Goal: Task Accomplishment & Management: Complete application form

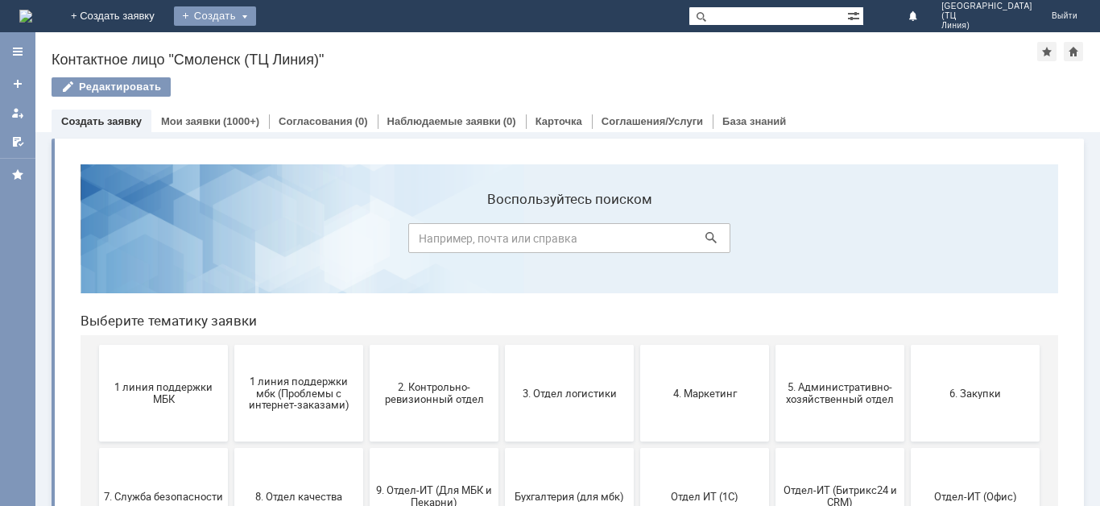
click at [256, 15] on div "Создать" at bounding box center [215, 15] width 82 height 19
click at [300, 51] on link "Заявка" at bounding box center [238, 48] width 122 height 19
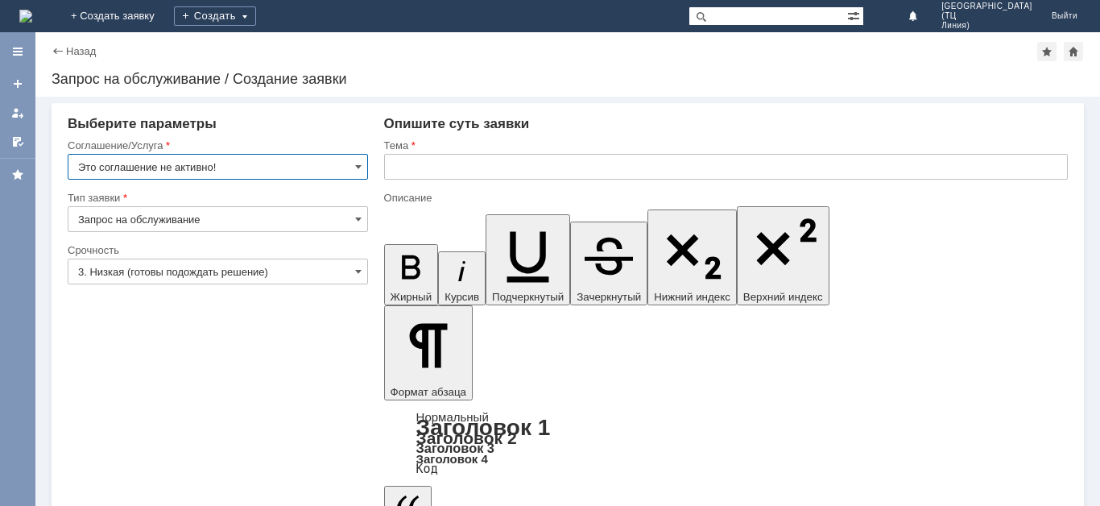
click at [338, 164] on input "Это соглашение не активно!" at bounding box center [218, 167] width 300 height 26
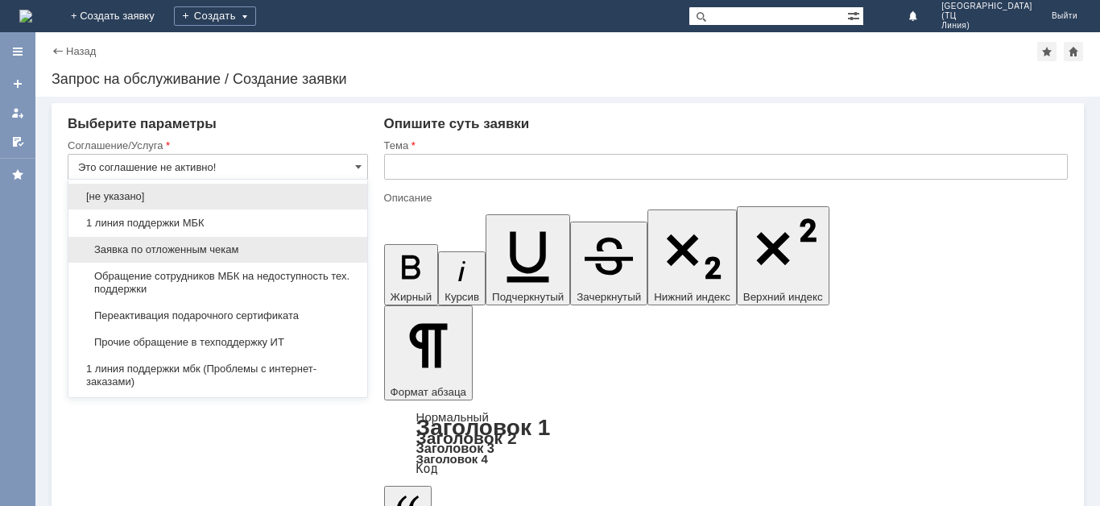
click at [293, 248] on span "Заявка по отложенным чекам" at bounding box center [217, 249] width 279 height 13
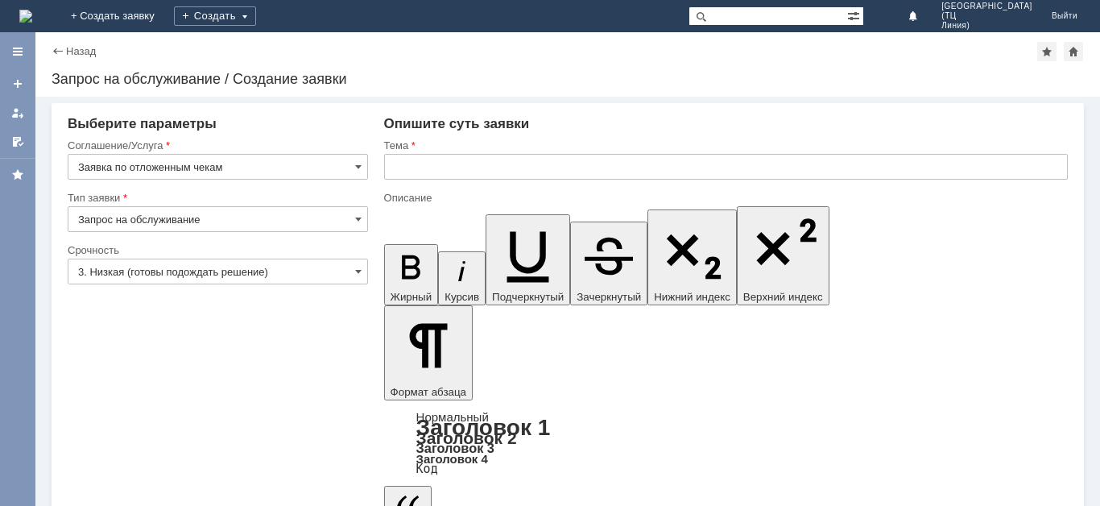
type input "Заявка по отложенным чекам"
click at [287, 278] on input "3. Низкая (готовы подождать решение)" at bounding box center [218, 271] width 300 height 26
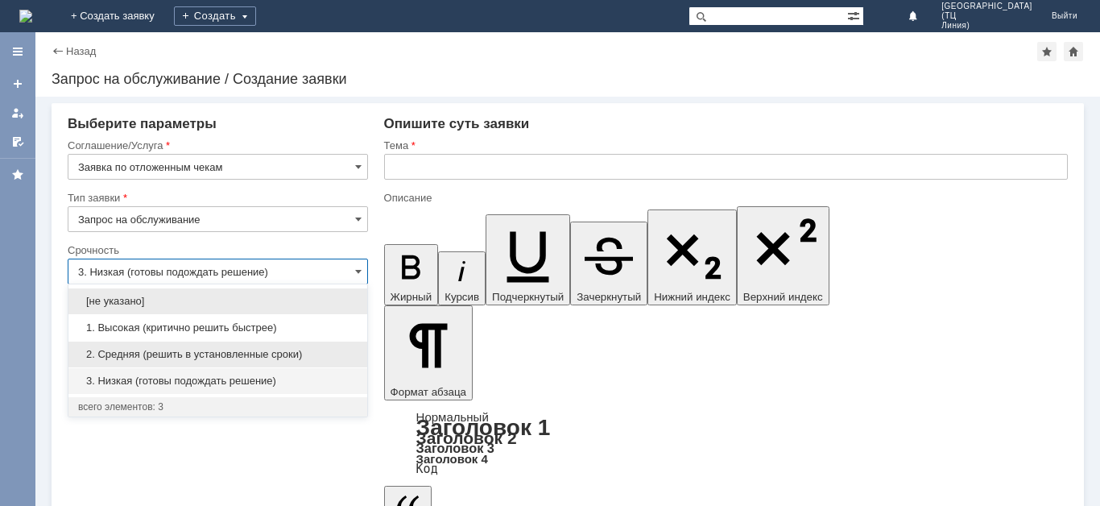
click at [262, 353] on span "2. Средняя (решить в установленные сроки)" at bounding box center [217, 354] width 279 height 13
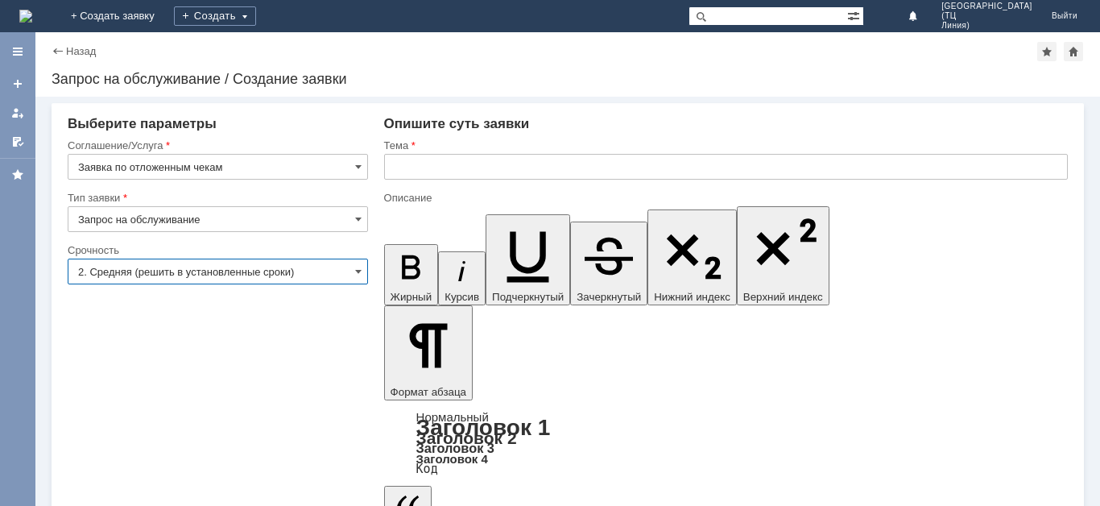
type input "2. Средняя (решить в установленные сроки)"
click at [439, 167] on input "text" at bounding box center [726, 167] width 684 height 26
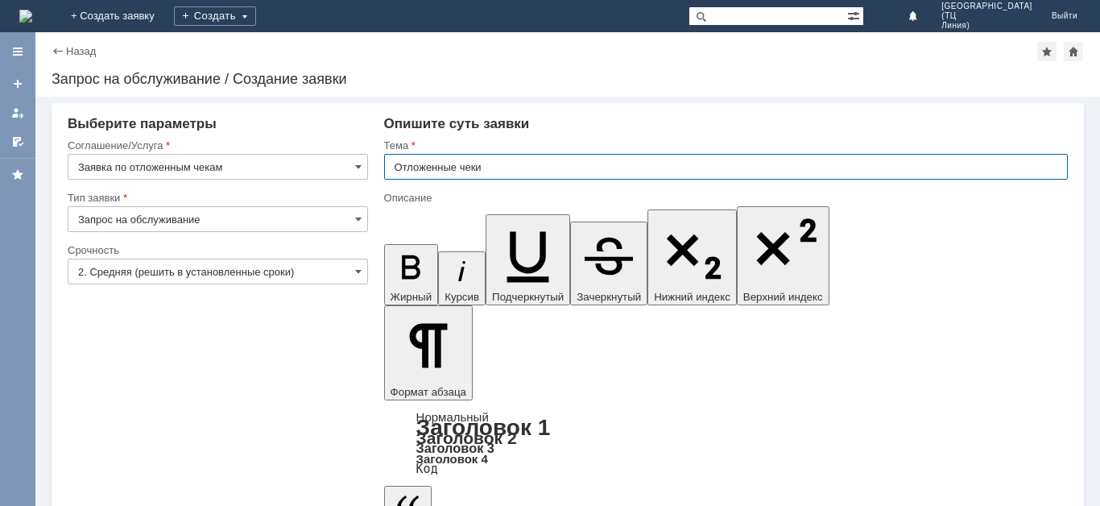
type input "Отложенные чеки"
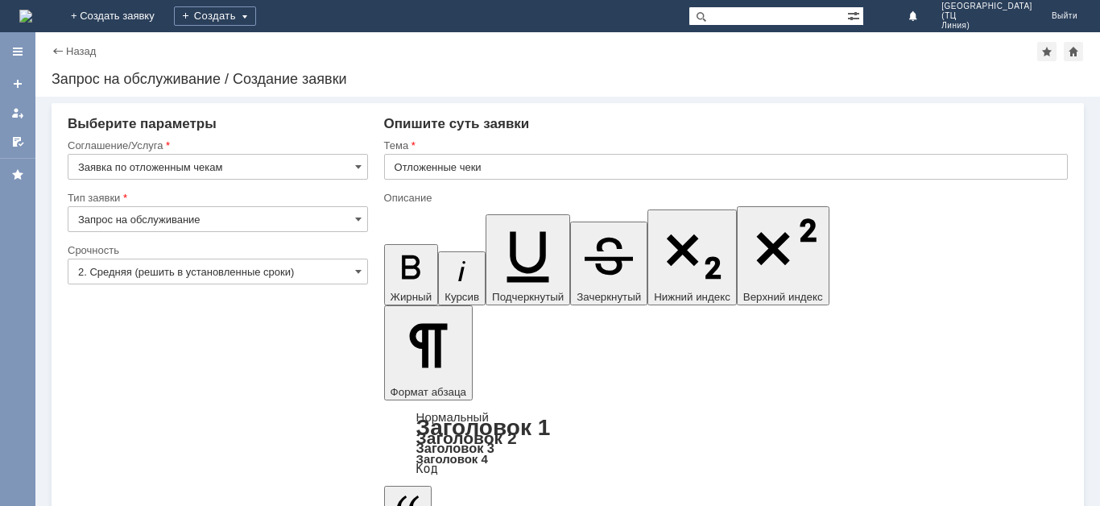
drag, startPoint x: 465, startPoint y: 370, endPoint x: 104, endPoint y: 95, distance: 453.9
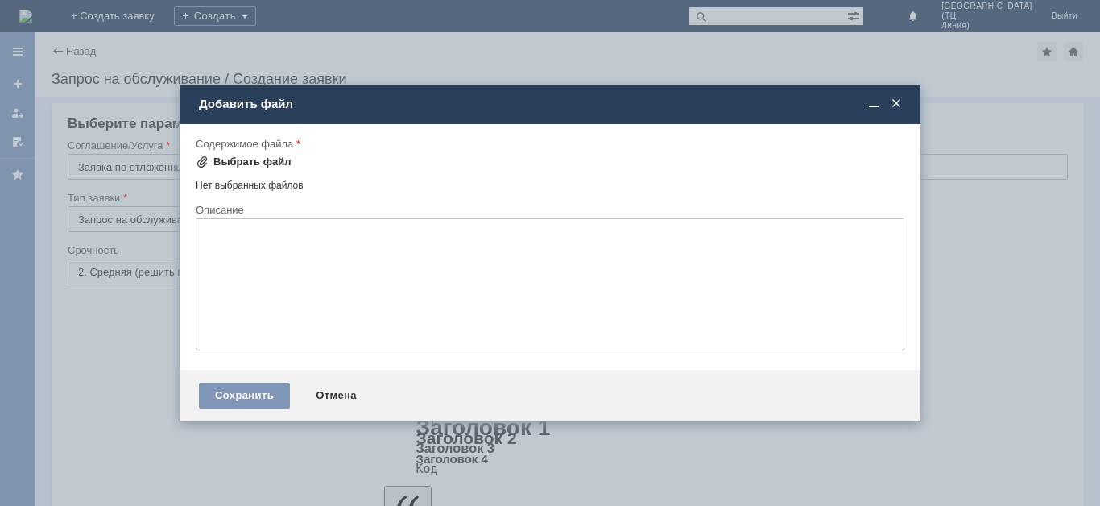
click at [277, 162] on div "Выбрать файл" at bounding box center [252, 161] width 78 height 13
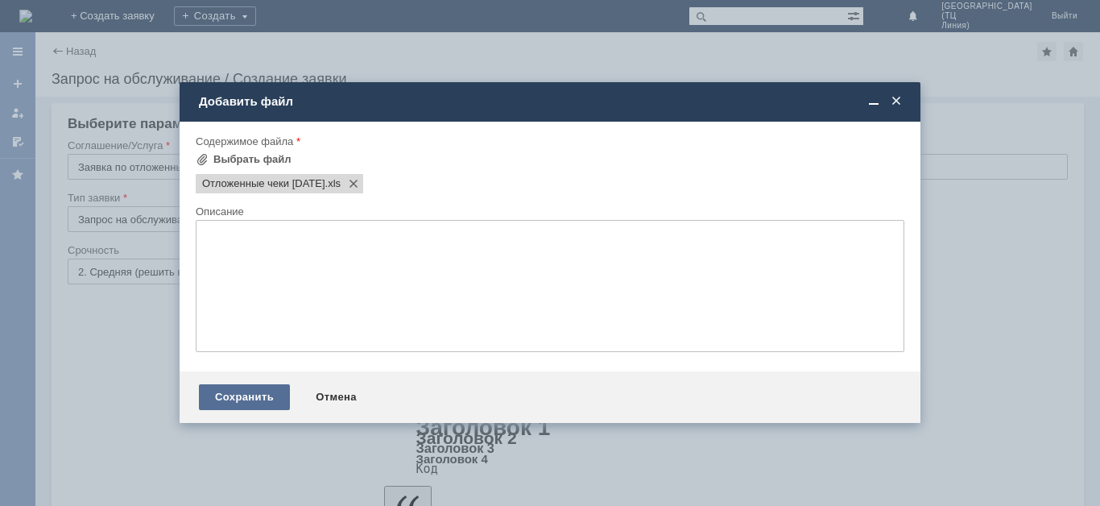
click at [256, 398] on div "Сохранить" at bounding box center [244, 397] width 91 height 26
